Goal: Task Accomplishment & Management: Complete application form

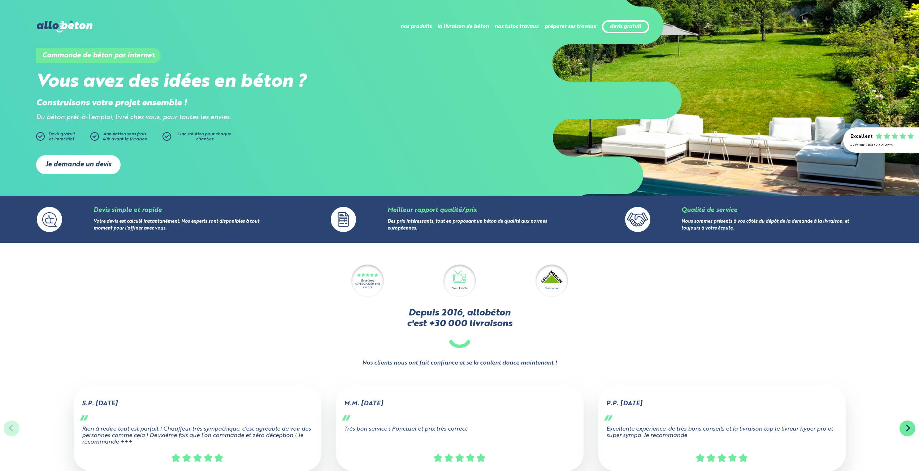
click at [87, 163] on link "Je demande un devis" at bounding box center [78, 164] width 85 height 19
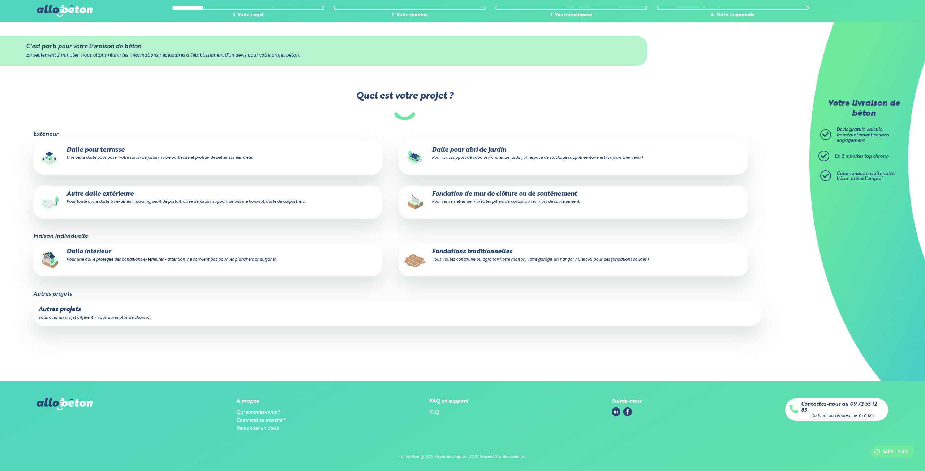
click at [164, 206] on label "Autre dalle extérieure Pour toute autre dalle à l'extérieur : parking, seuil de…" at bounding box center [207, 202] width 349 height 33
click at [0, 0] on input "Autre dalle extérieure Pour toute autre dalle à l'extérieur : parking, seuil de…" at bounding box center [0, 0] width 0 height 0
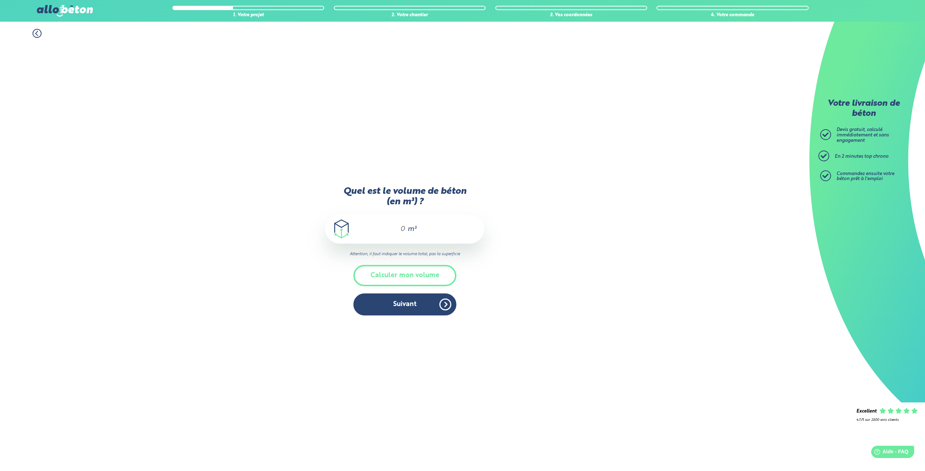
click at [403, 229] on input "Quel est le volume de béton (en m³) ?" at bounding box center [399, 229] width 12 height 9
type input "2"
click at [415, 302] on button "Suivant" at bounding box center [404, 305] width 103 height 22
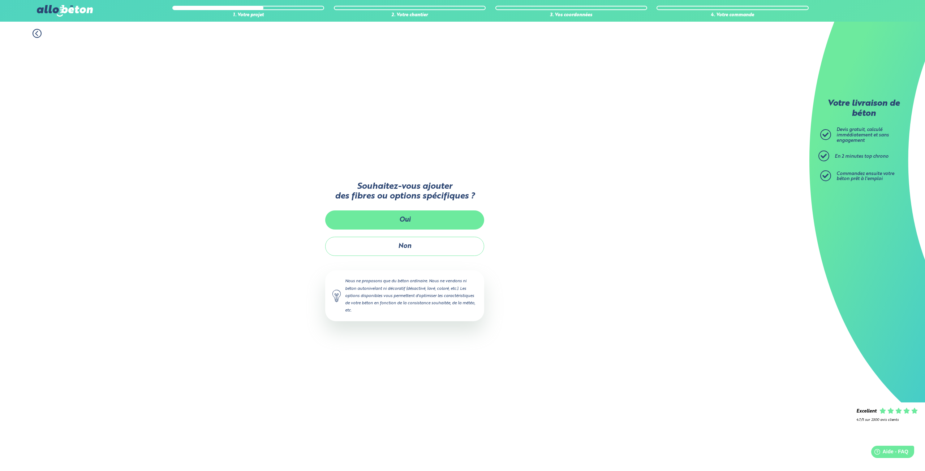
click at [423, 217] on button "Oui" at bounding box center [404, 220] width 159 height 19
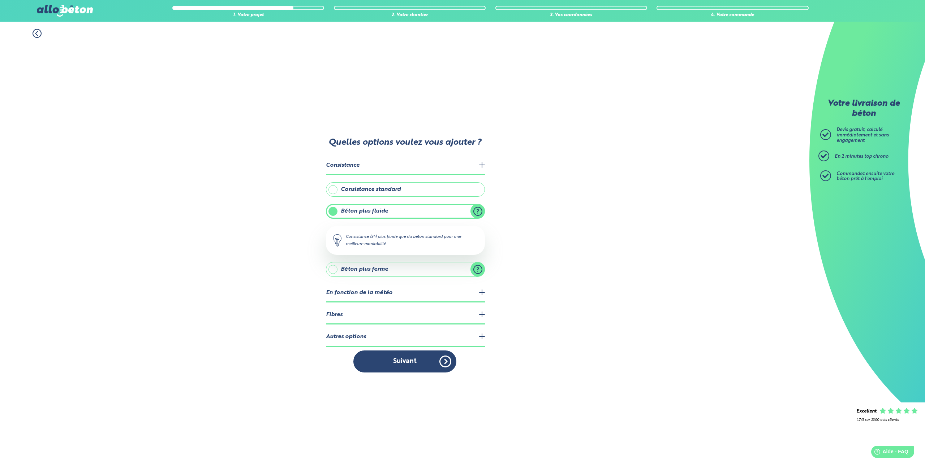
click at [411, 190] on label "Consistance standard" at bounding box center [405, 189] width 159 height 14
click at [0, 0] on input "Consistance standard" at bounding box center [0, 0] width 0 height 0
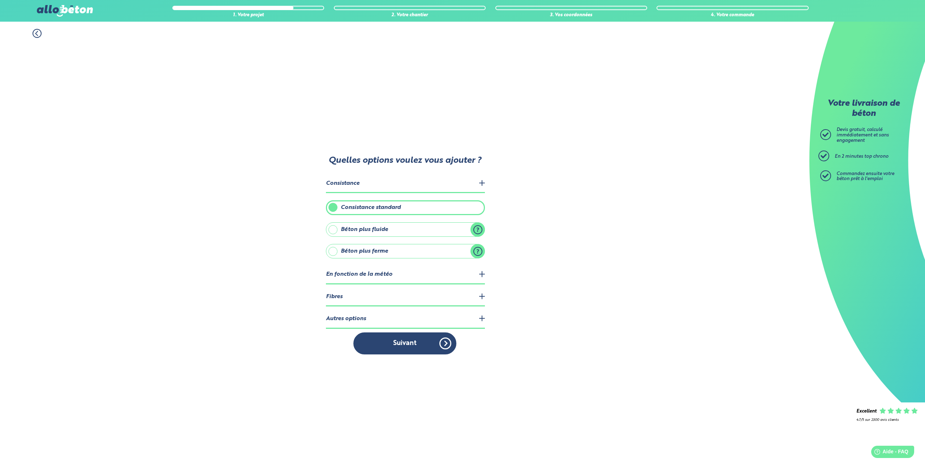
click at [478, 229] on label "Béton plus fluide" at bounding box center [405, 229] width 159 height 14
click at [0, 0] on input "Béton plus fluide" at bounding box center [0, 0] width 0 height 0
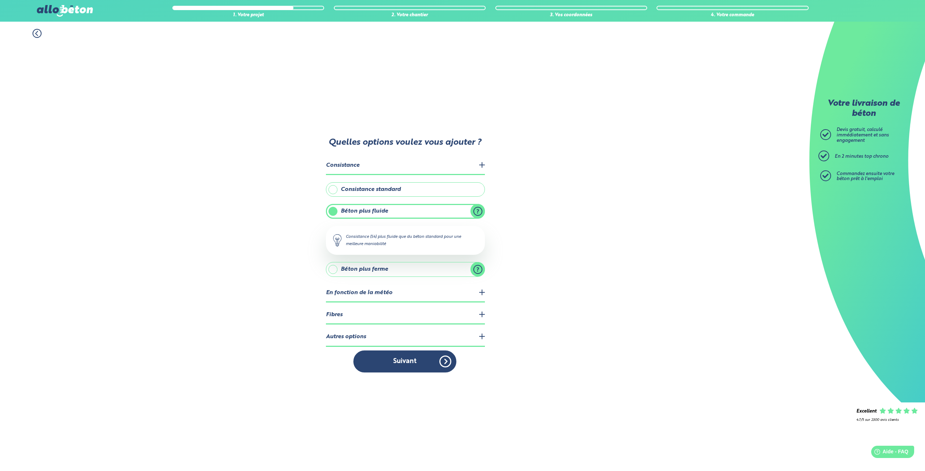
click at [476, 268] on label "Béton plus ferme" at bounding box center [405, 269] width 159 height 14
click at [0, 0] on input "Béton plus ferme" at bounding box center [0, 0] width 0 height 0
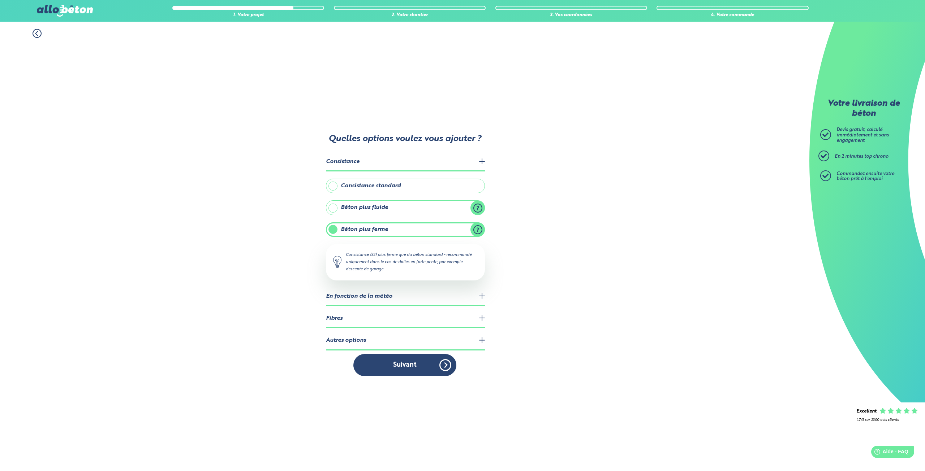
click at [479, 209] on label "Béton plus fluide" at bounding box center [405, 207] width 159 height 14
click at [0, 0] on input "Béton plus fluide" at bounding box center [0, 0] width 0 height 0
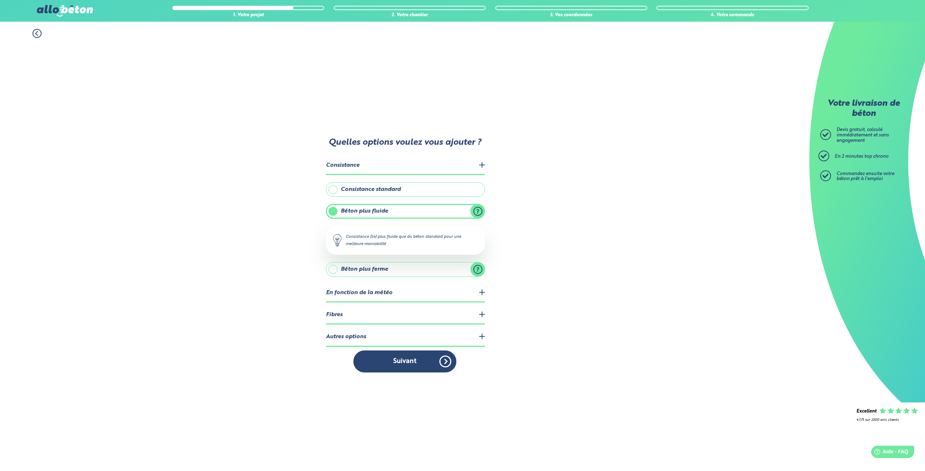
click at [483, 313] on legend "Fibres" at bounding box center [405, 315] width 159 height 18
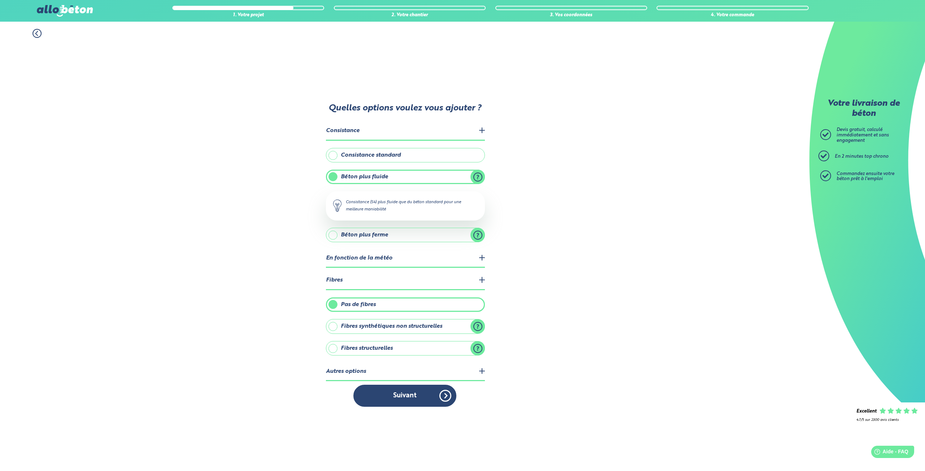
click at [334, 349] on label "Fibres structurelles" at bounding box center [405, 348] width 159 height 14
click at [0, 0] on input "Fibres structurelles" at bounding box center [0, 0] width 0 height 0
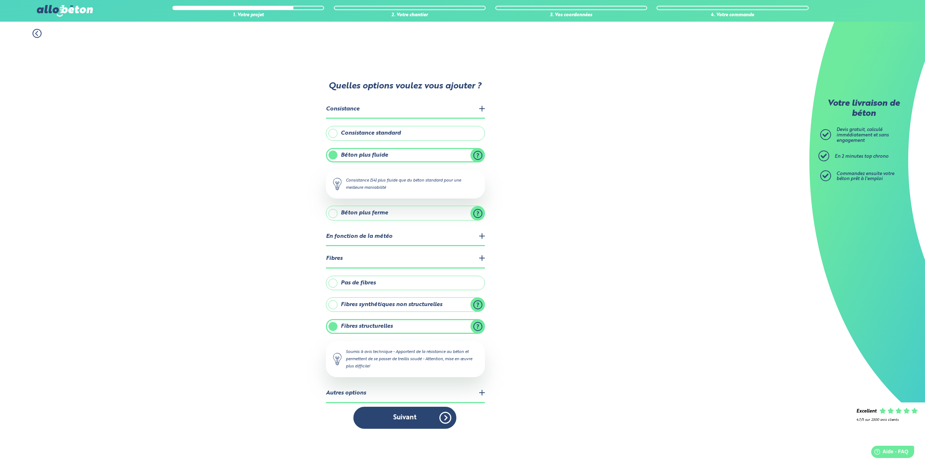
click at [471, 394] on legend "Autres options" at bounding box center [405, 394] width 159 height 18
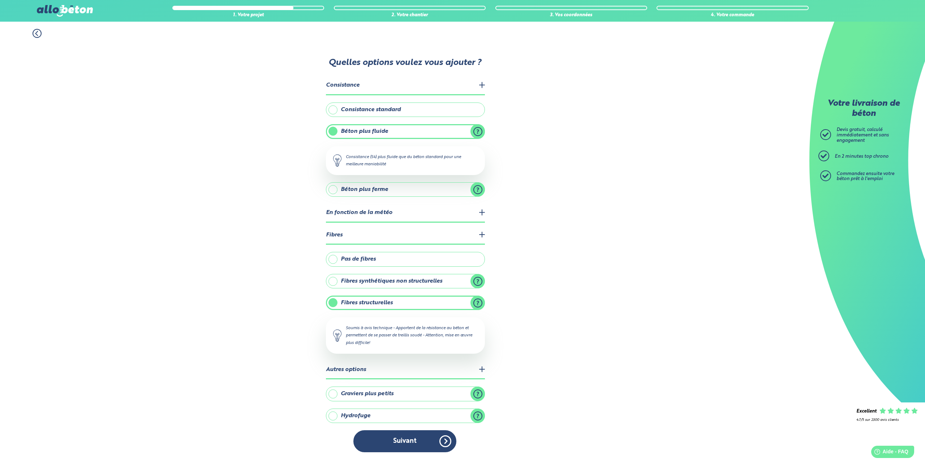
click at [432, 444] on button "Suivant" at bounding box center [404, 442] width 103 height 22
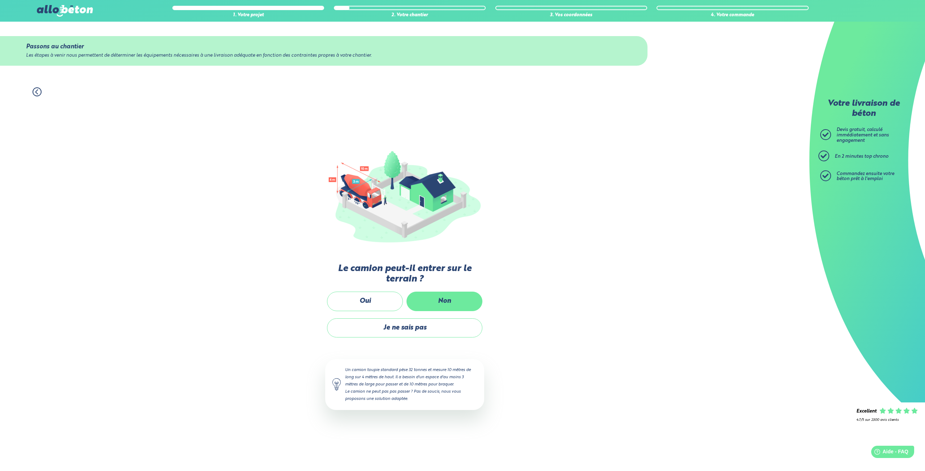
click at [437, 304] on label "Non" at bounding box center [444, 301] width 76 height 19
click at [0, 0] on input "Non" at bounding box center [0, 0] width 0 height 0
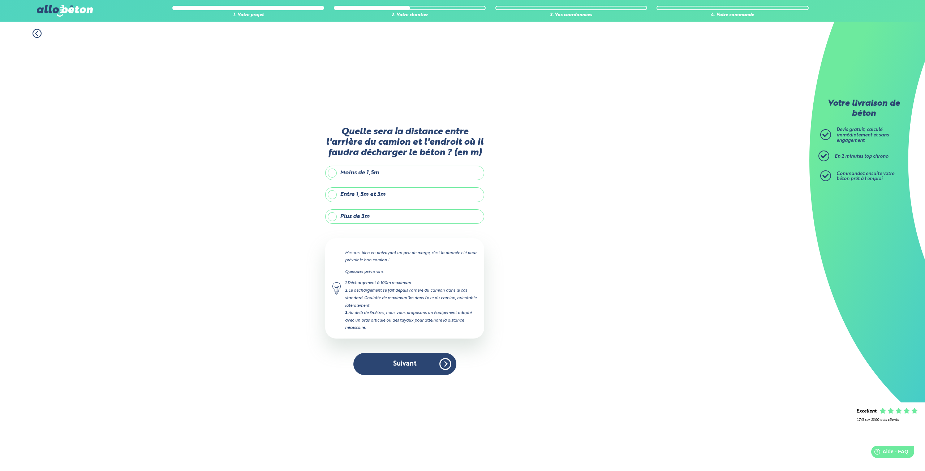
click at [329, 193] on label "Entre 1,5m et 3m" at bounding box center [404, 194] width 159 height 14
click at [0, 0] on input "Entre 1,5m et 3m" at bounding box center [0, 0] width 0 height 0
click at [420, 368] on button "Suivant" at bounding box center [404, 364] width 103 height 22
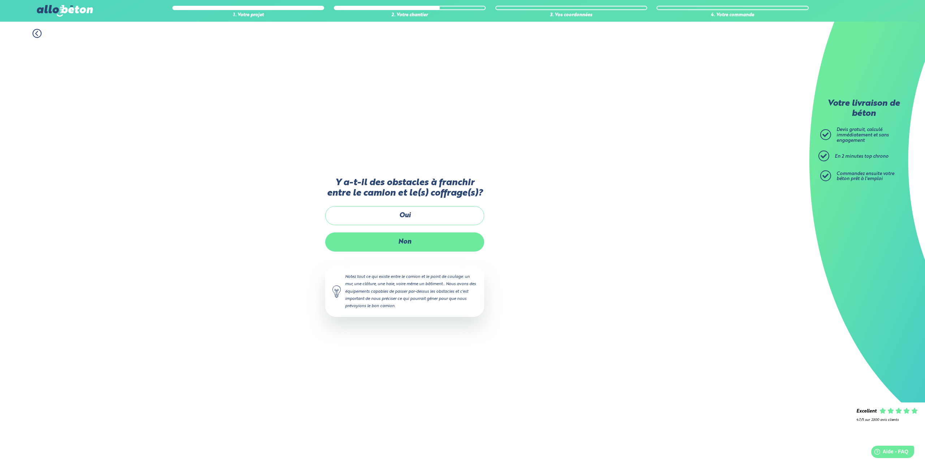
click at [429, 242] on label "Non" at bounding box center [404, 242] width 159 height 19
click at [0, 0] on input "Non" at bounding box center [0, 0] width 0 height 0
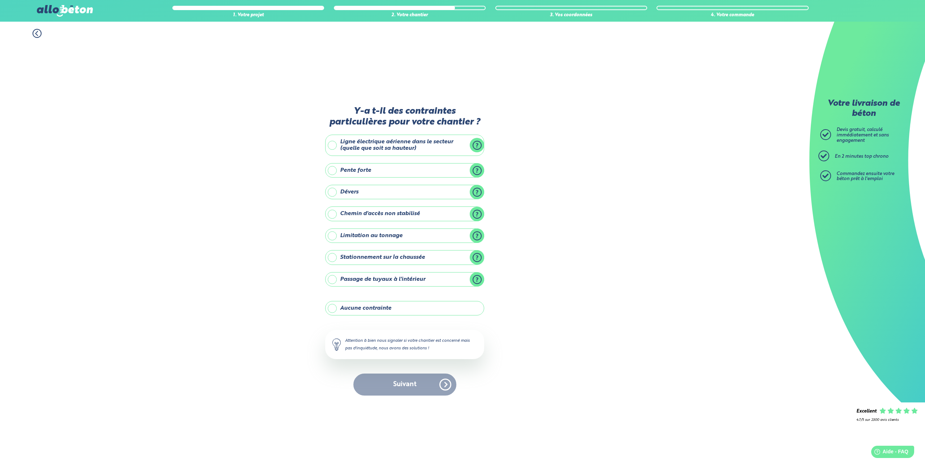
click at [370, 313] on label "Aucune contrainte" at bounding box center [404, 308] width 159 height 14
click at [0, 0] on input "Aucune contrainte" at bounding box center [0, 0] width 0 height 0
click at [416, 388] on button "Suivant" at bounding box center [404, 385] width 103 height 22
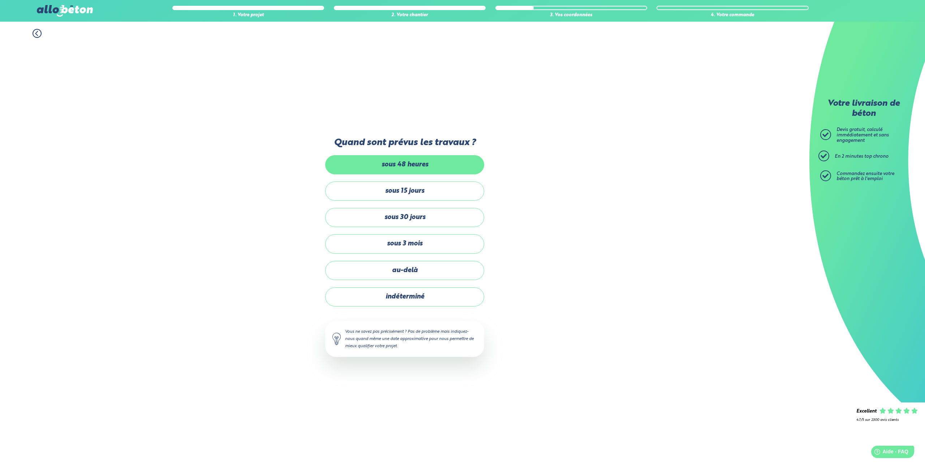
click at [425, 172] on label "sous 48 heures" at bounding box center [404, 164] width 159 height 19
click at [0, 0] on input "sous 48 heures" at bounding box center [0, 0] width 0 height 0
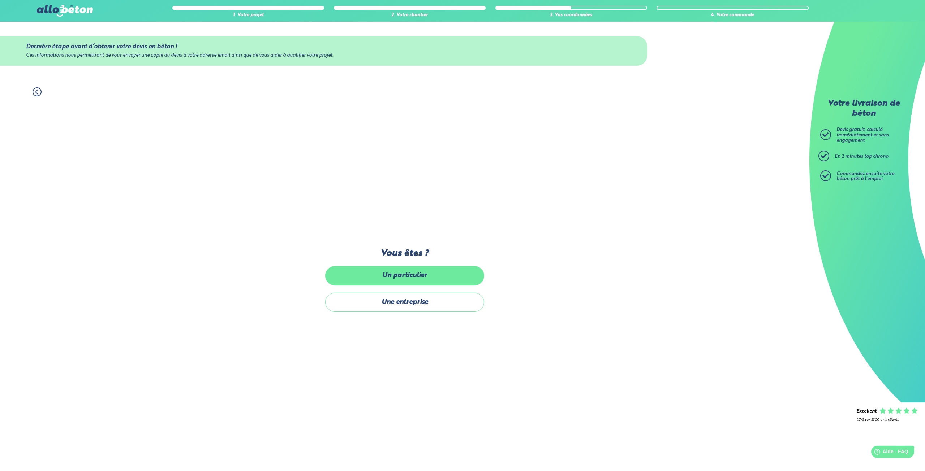
click at [435, 273] on label "Un particulier" at bounding box center [404, 275] width 159 height 19
click at [0, 0] on input "Un particulier" at bounding box center [0, 0] width 0 height 0
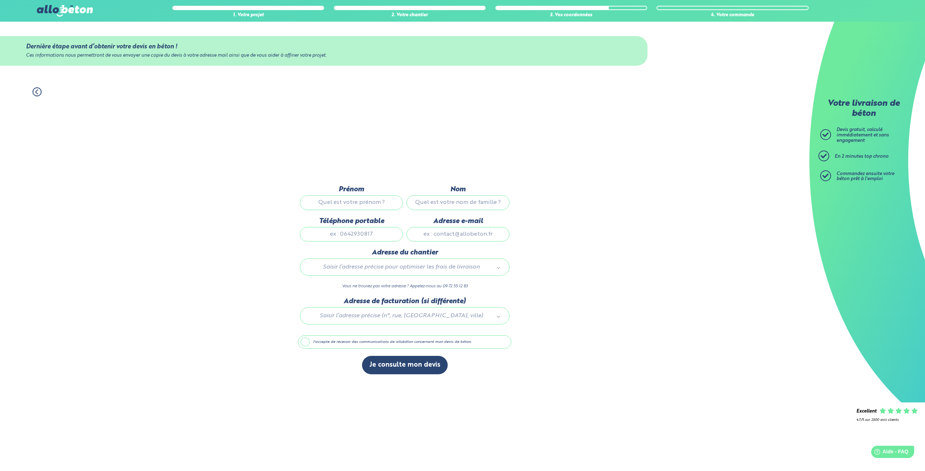
click at [371, 201] on input "Prénom" at bounding box center [351, 202] width 103 height 14
type input "RONAN"
type input "simon"
type input "0642078913"
type input "ronan.sim@hotmail.com"
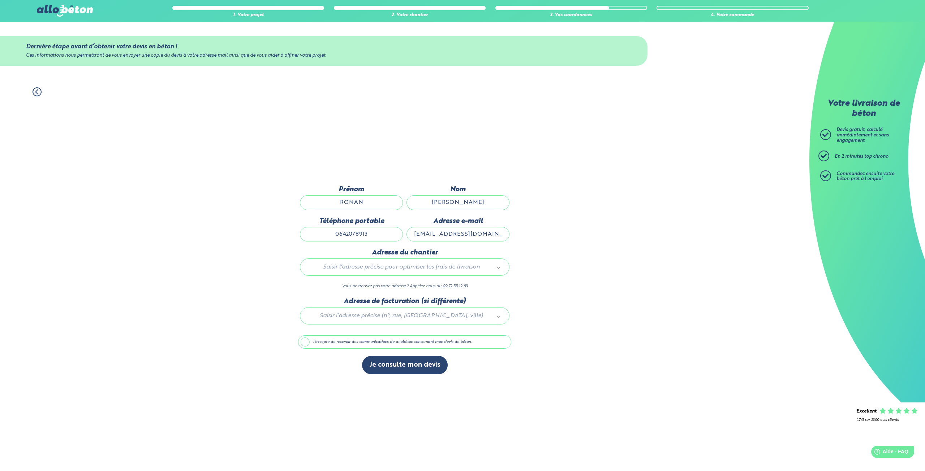
type input "610 Rue des Moissons"
click at [441, 316] on div at bounding box center [404, 315] width 213 height 34
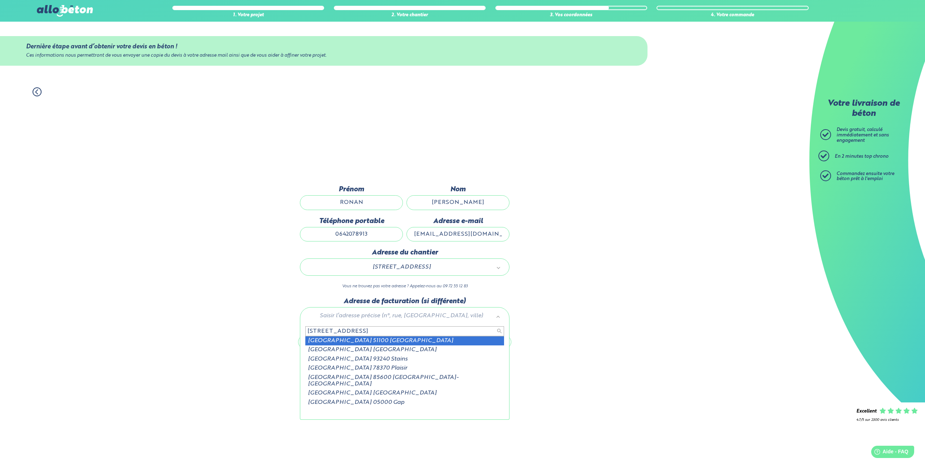
drag, startPoint x: 320, startPoint y: 331, endPoint x: 325, endPoint y: 334, distance: 6.3
click at [321, 332] on input "6100 rue des moissons" at bounding box center [404, 332] width 199 height 10
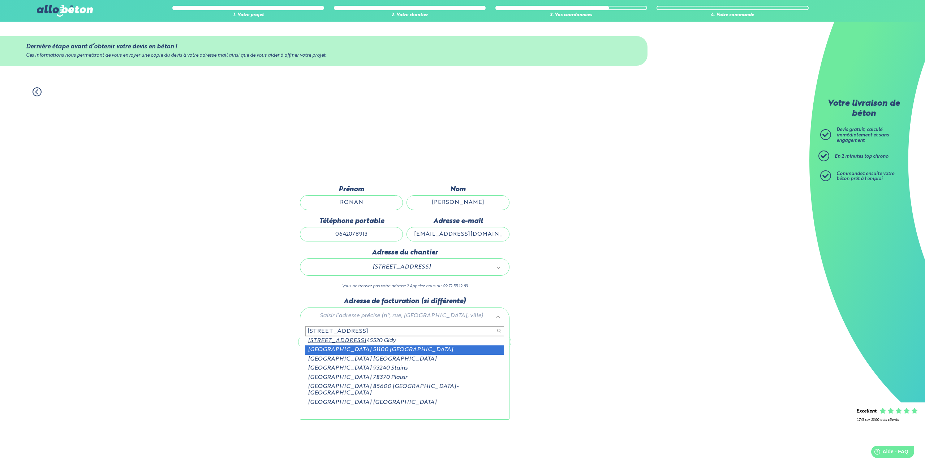
type input "610 rue des moissons"
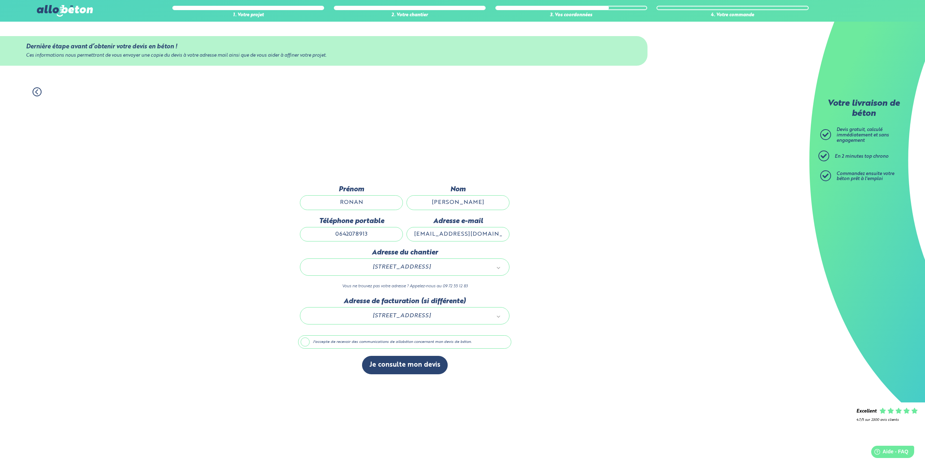
click at [307, 342] on label "J'accepte de recevoir des communications de allobéton concernant mon devis de b…" at bounding box center [404, 343] width 213 height 14
click at [0, 0] on input "J'accepte de recevoir des communications de allobéton concernant mon devis de b…" at bounding box center [0, 0] width 0 height 0
click at [306, 339] on label "J'accepte de recevoir des communications de allobéton concernant mon devis de b…" at bounding box center [404, 343] width 213 height 14
click at [0, 0] on input "J'accepte de recevoir des communications de allobéton concernant mon devis de b…" at bounding box center [0, 0] width 0 height 0
click at [410, 363] on button "Je consulte mon devis" at bounding box center [405, 365] width 86 height 18
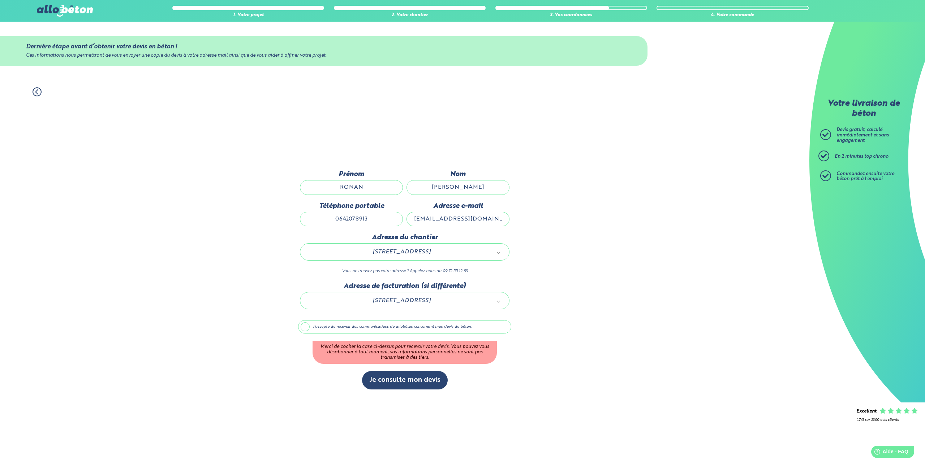
click at [307, 326] on label "J'accepte de recevoir des communications de allobéton concernant mon devis de b…" at bounding box center [404, 327] width 213 height 14
click at [0, 0] on input "J'accepte de recevoir des communications de allobéton concernant mon devis de b…" at bounding box center [0, 0] width 0 height 0
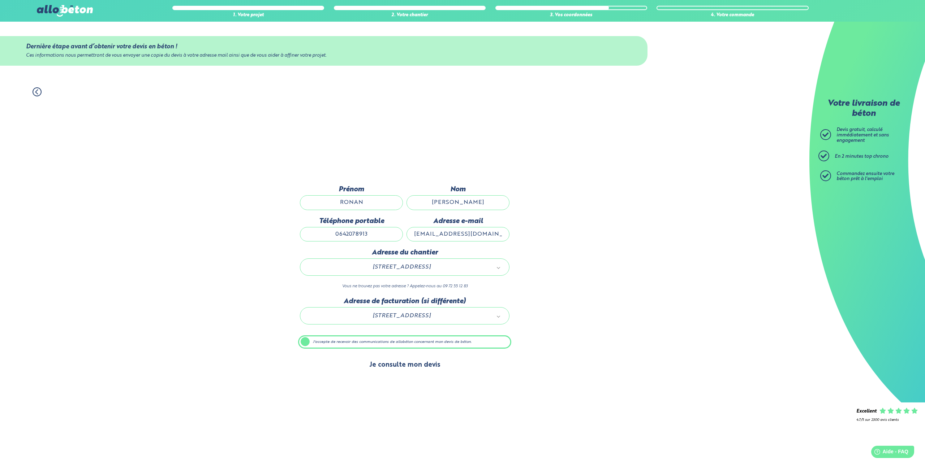
click at [408, 367] on button "Je consulte mon devis" at bounding box center [405, 365] width 86 height 18
